Goal: Communication & Community: Answer question/provide support

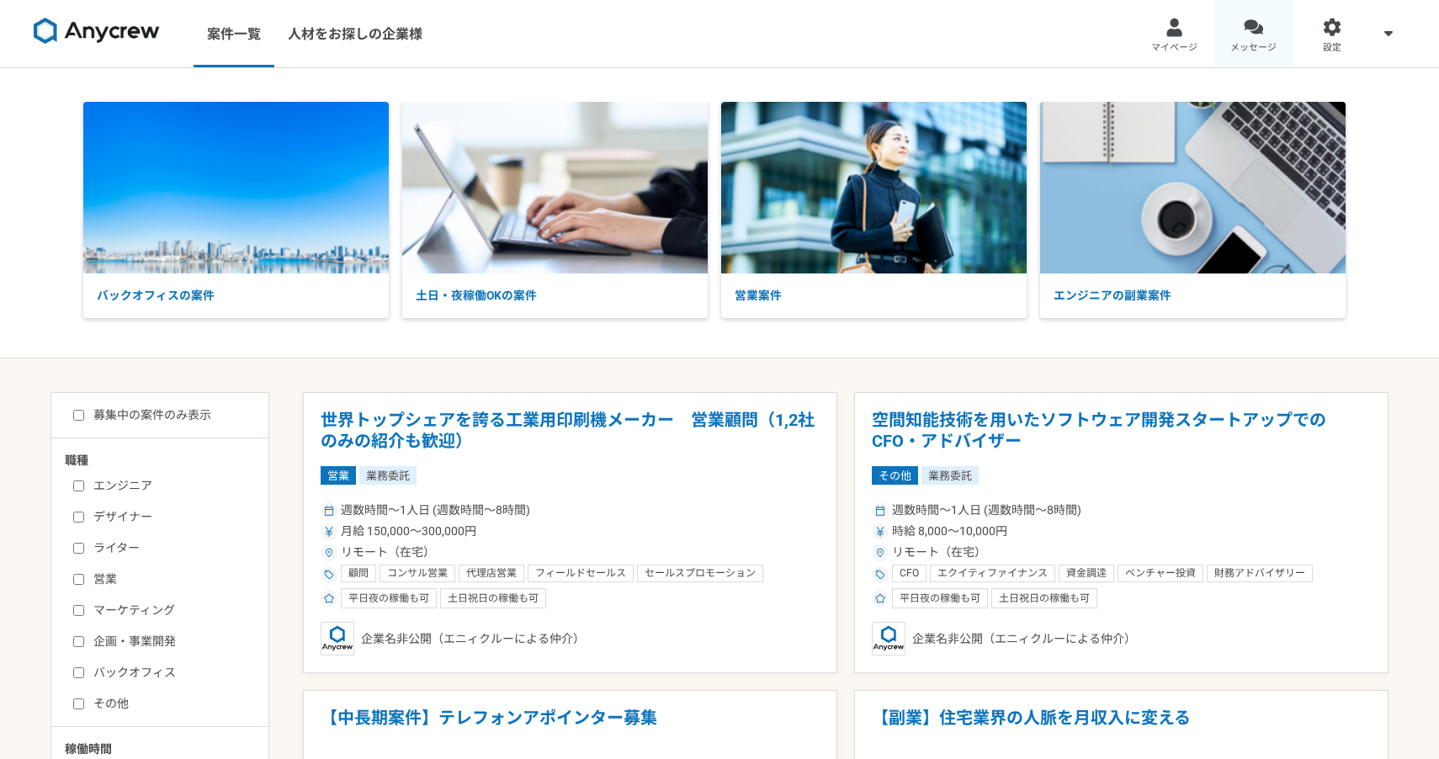
click at [1240, 41] on span "メッセージ" at bounding box center [1253, 47] width 46 height 13
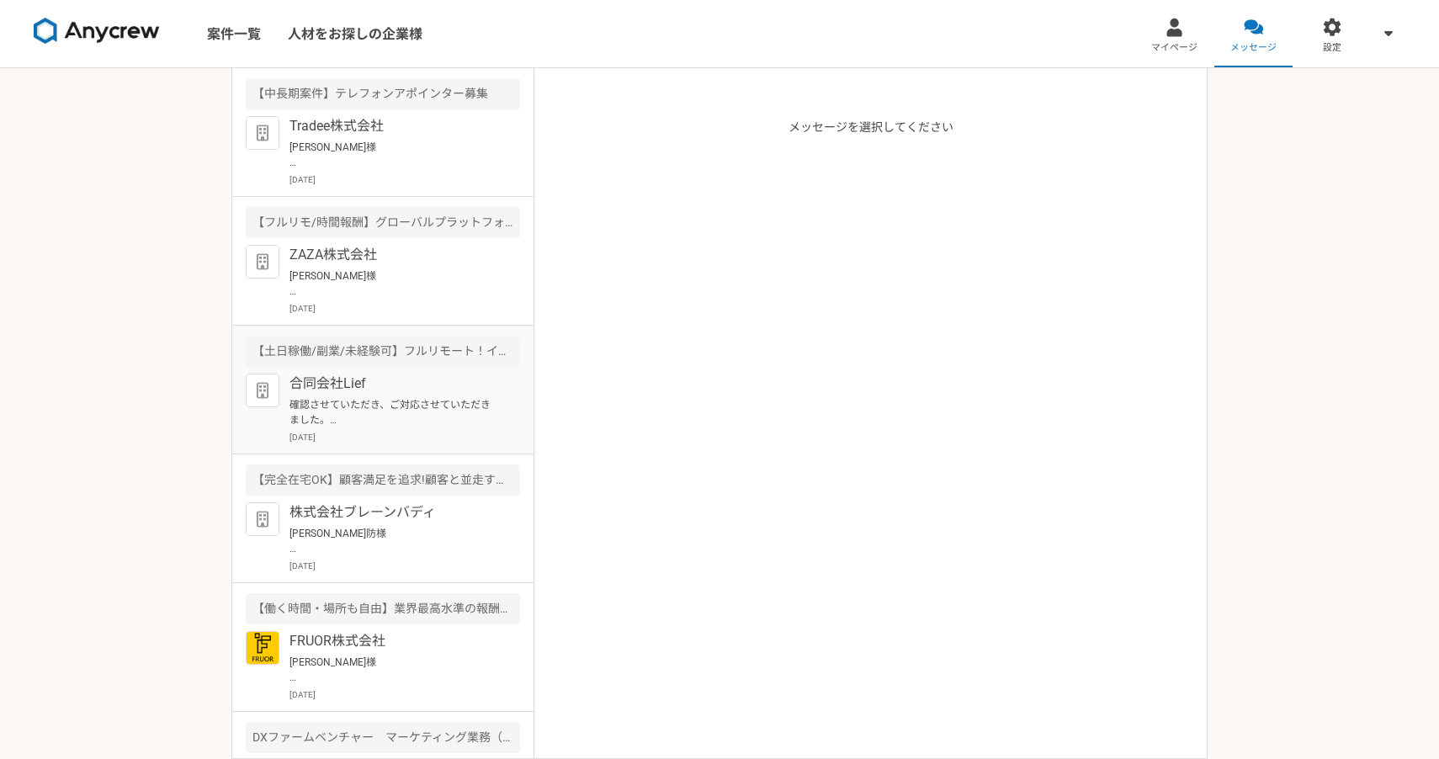
click at [412, 396] on div "合同会社Lief 確認させていただき、ご対応させていただきました。 よろしくお願いいたします。 [DATE]" at bounding box center [404, 409] width 231 height 70
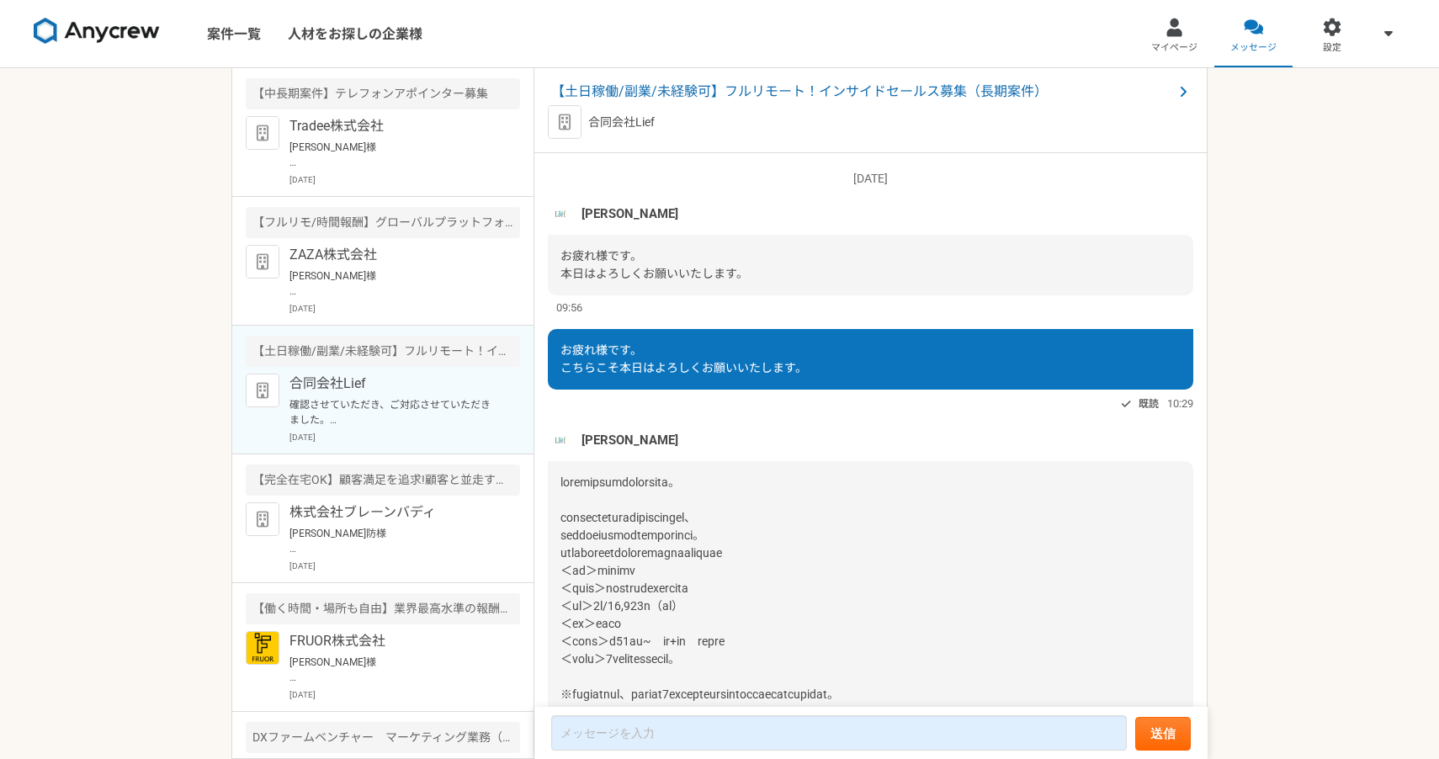
scroll to position [1097, 0]
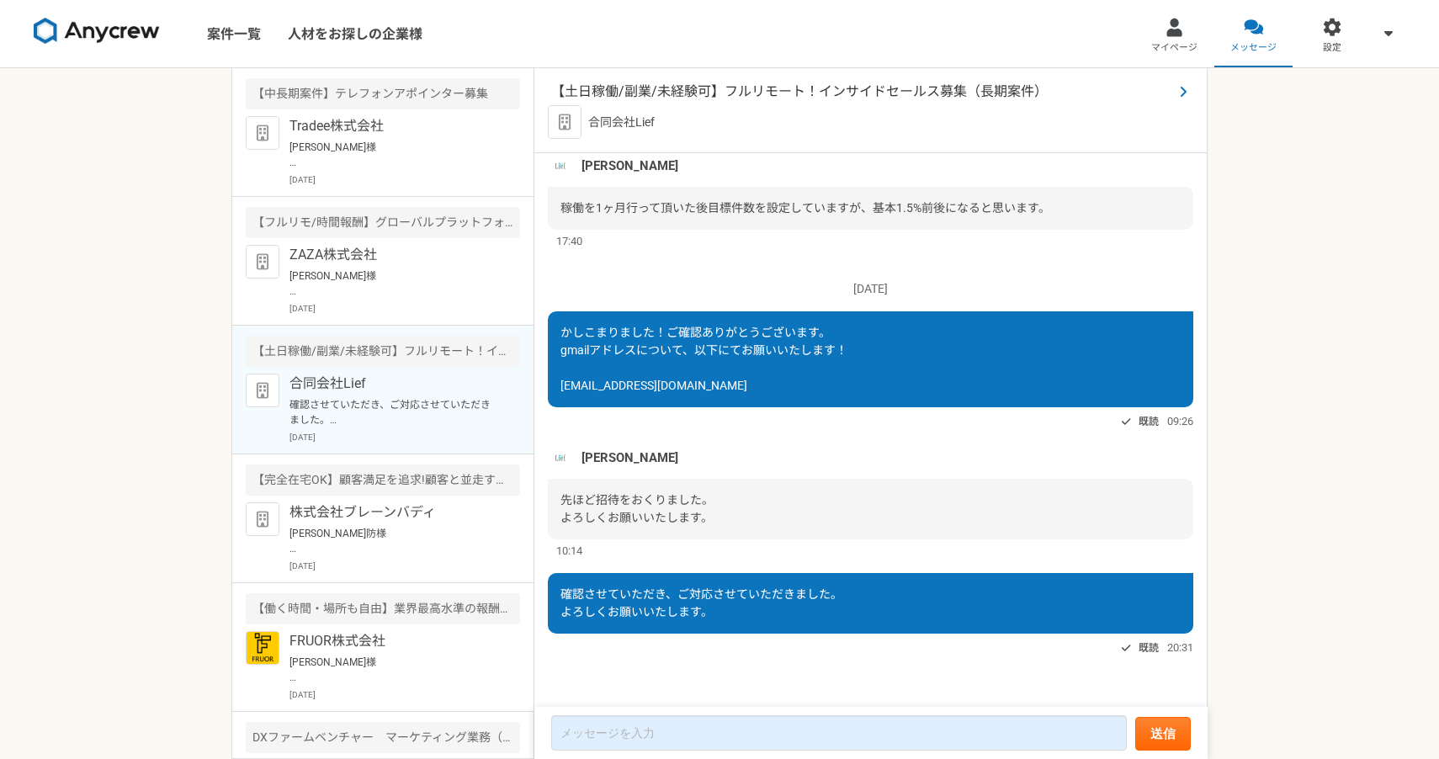
click at [639, 88] on span "【土日稼働/副業/未経験可】フルリモート！インサイドセールス募集（長期案件）" at bounding box center [862, 92] width 622 height 20
